Goal: Entertainment & Leisure: Consume media (video, audio)

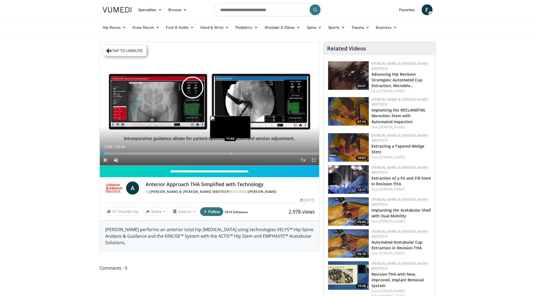
click at [231, 153] on div "Progress Bar" at bounding box center [231, 153] width 1 height 2
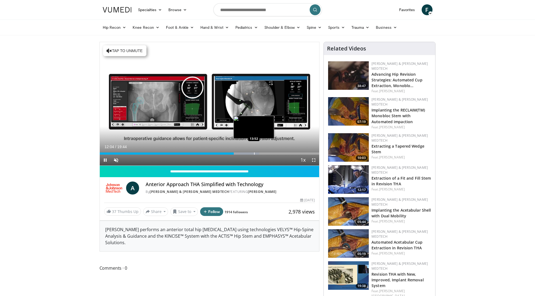
click at [254, 154] on div "Progress Bar" at bounding box center [254, 153] width 1 height 2
click at [268, 154] on div "Progress Bar" at bounding box center [268, 153] width 1 height 2
click at [281, 154] on div "Progress Bar" at bounding box center [281, 153] width 1 height 2
click at [275, 154] on div "Progress Bar" at bounding box center [275, 153] width 1 height 2
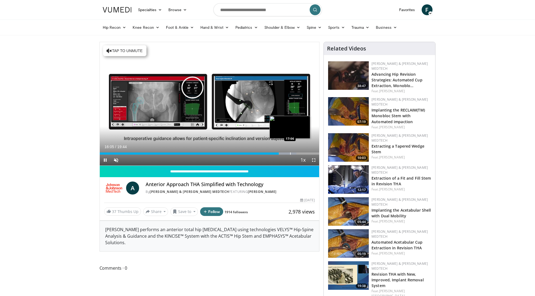
click at [290, 154] on div "Progress Bar" at bounding box center [290, 153] width 1 height 2
click at [307, 154] on div "Progress Bar" at bounding box center [307, 153] width 1 height 2
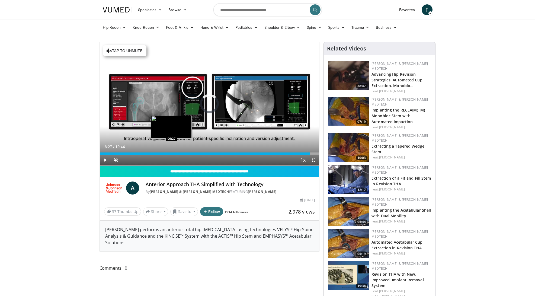
click at [172, 152] on div "Progress Bar" at bounding box center [172, 153] width 1 height 2
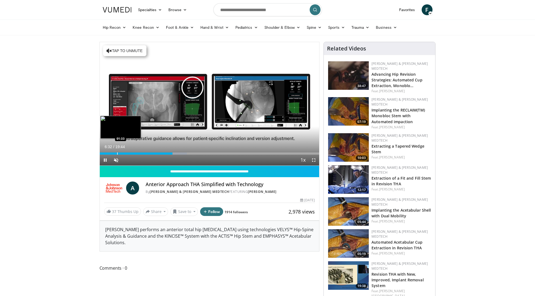
click at [117, 153] on div "Progress Bar" at bounding box center [117, 153] width 1 height 2
click at [108, 152] on div "Loaded : 8.36% 00:43 00:45" at bounding box center [210, 151] width 220 height 5
